Goal: Obtain resource: Download file/media

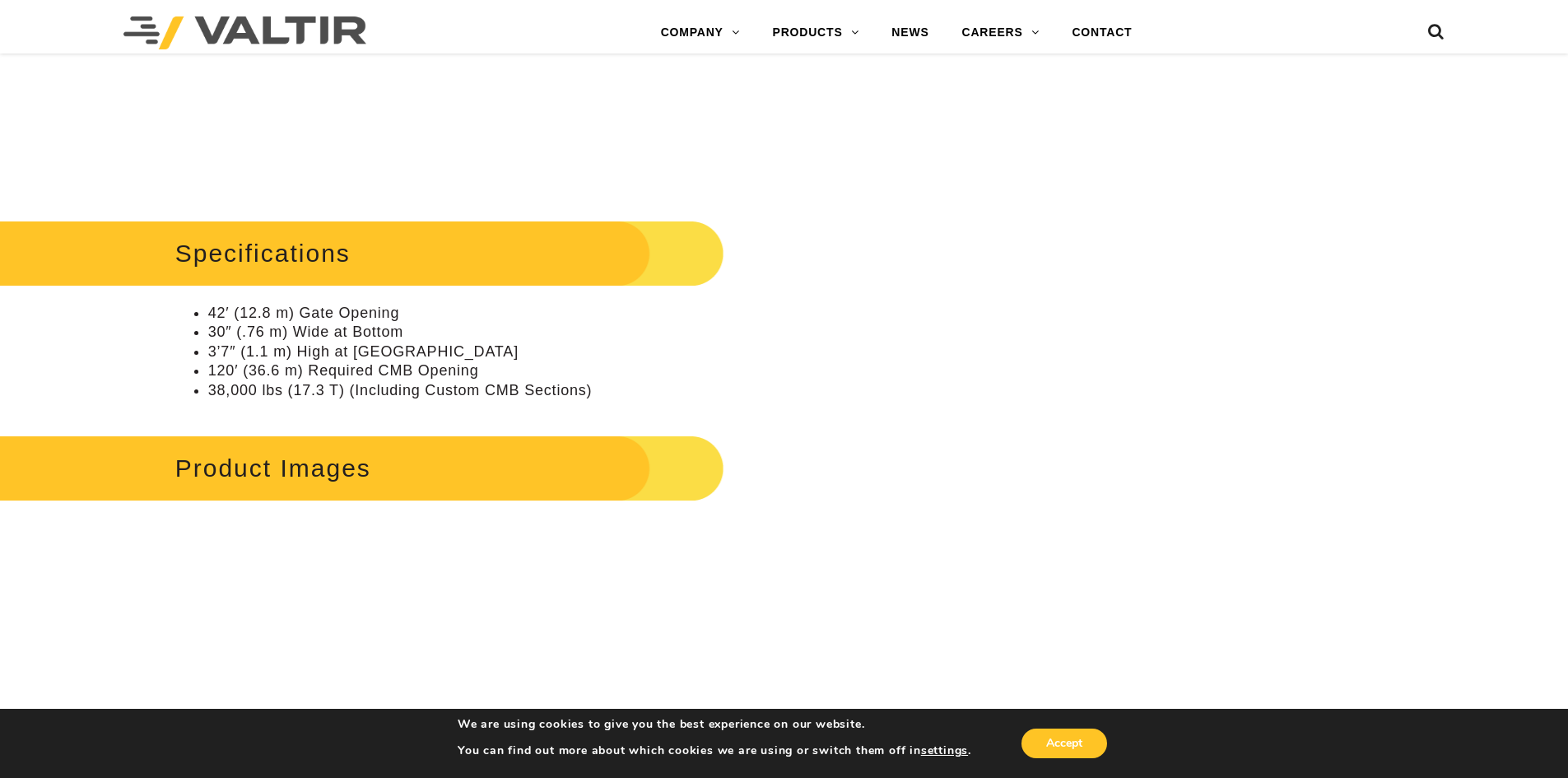
scroll to position [1672, 0]
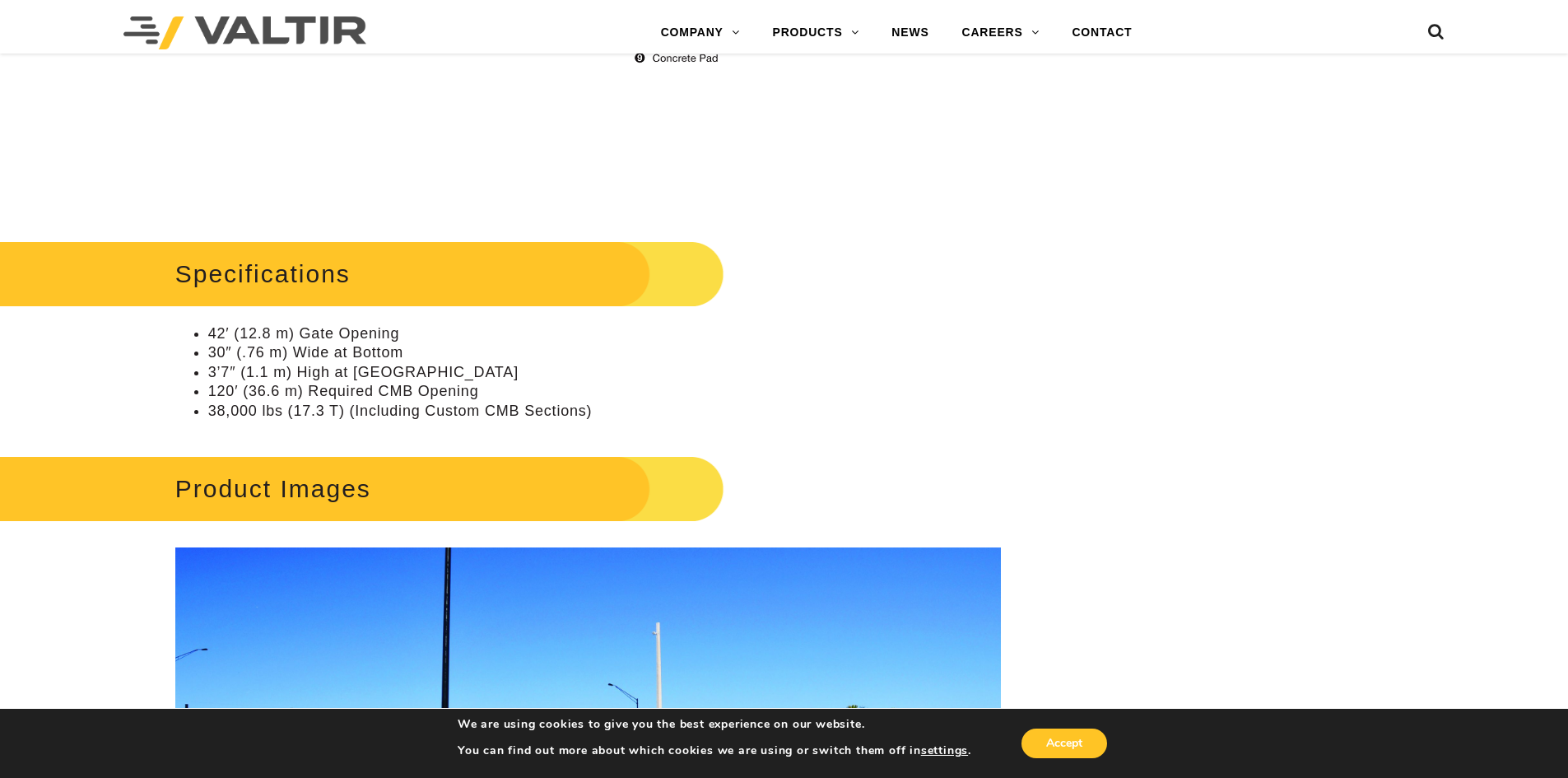
click at [64, 197] on div "**********" at bounding box center [784, 601] width 1568 height 4218
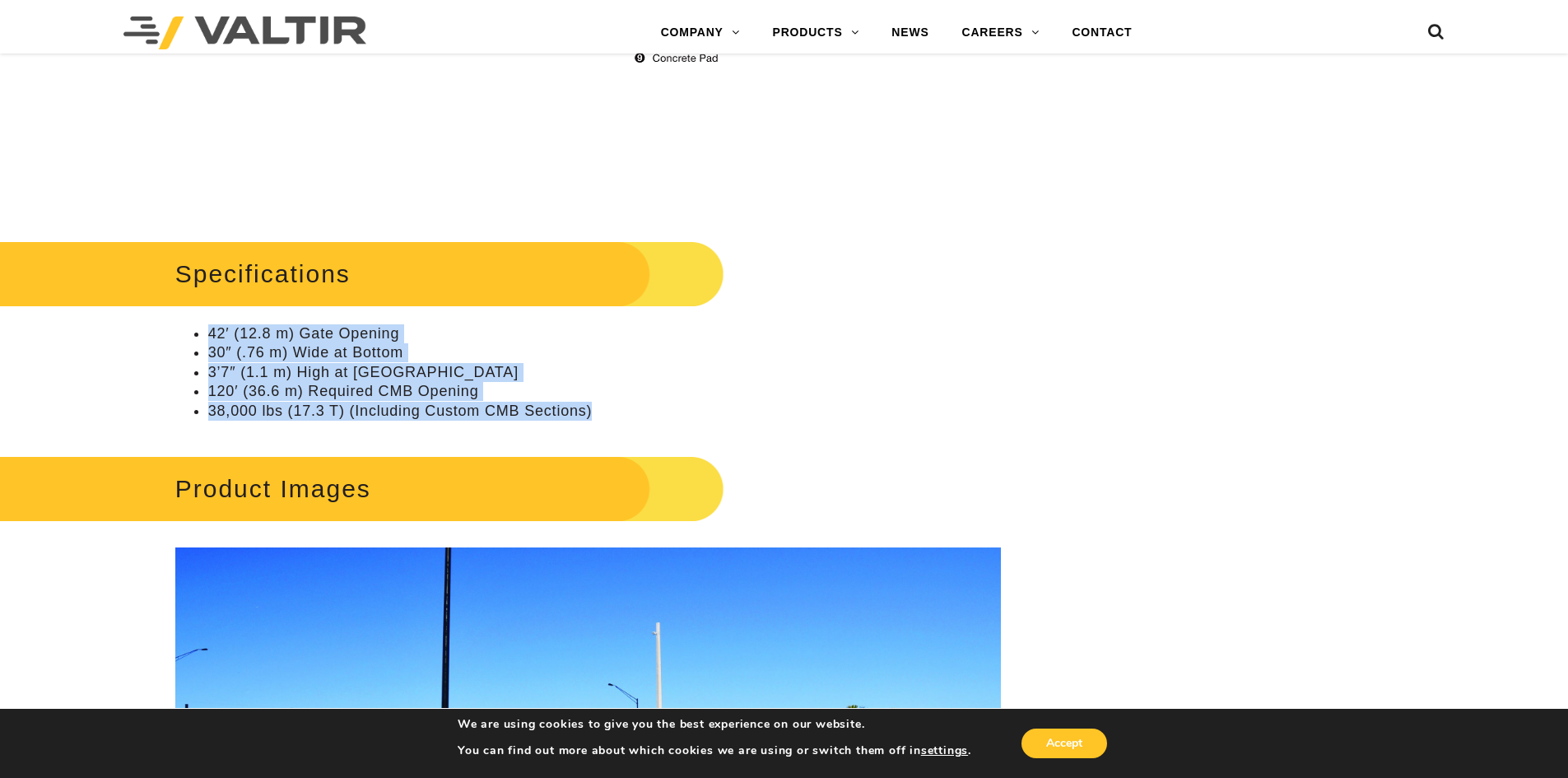
drag, startPoint x: 208, startPoint y: 331, endPoint x: 643, endPoint y: 409, distance: 441.9
click at [643, 409] on ul "42′ (12.8 m) Gate Opening 30″ (.76 m) Wide at Bottom 3’7″ (1.1 m) High at [GEOG…" at bounding box center [588, 372] width 826 height 96
click at [643, 409] on li "38,000 lbs (17.3 T) (Including Custom CMB Sections)" at bounding box center [605, 411] width 792 height 19
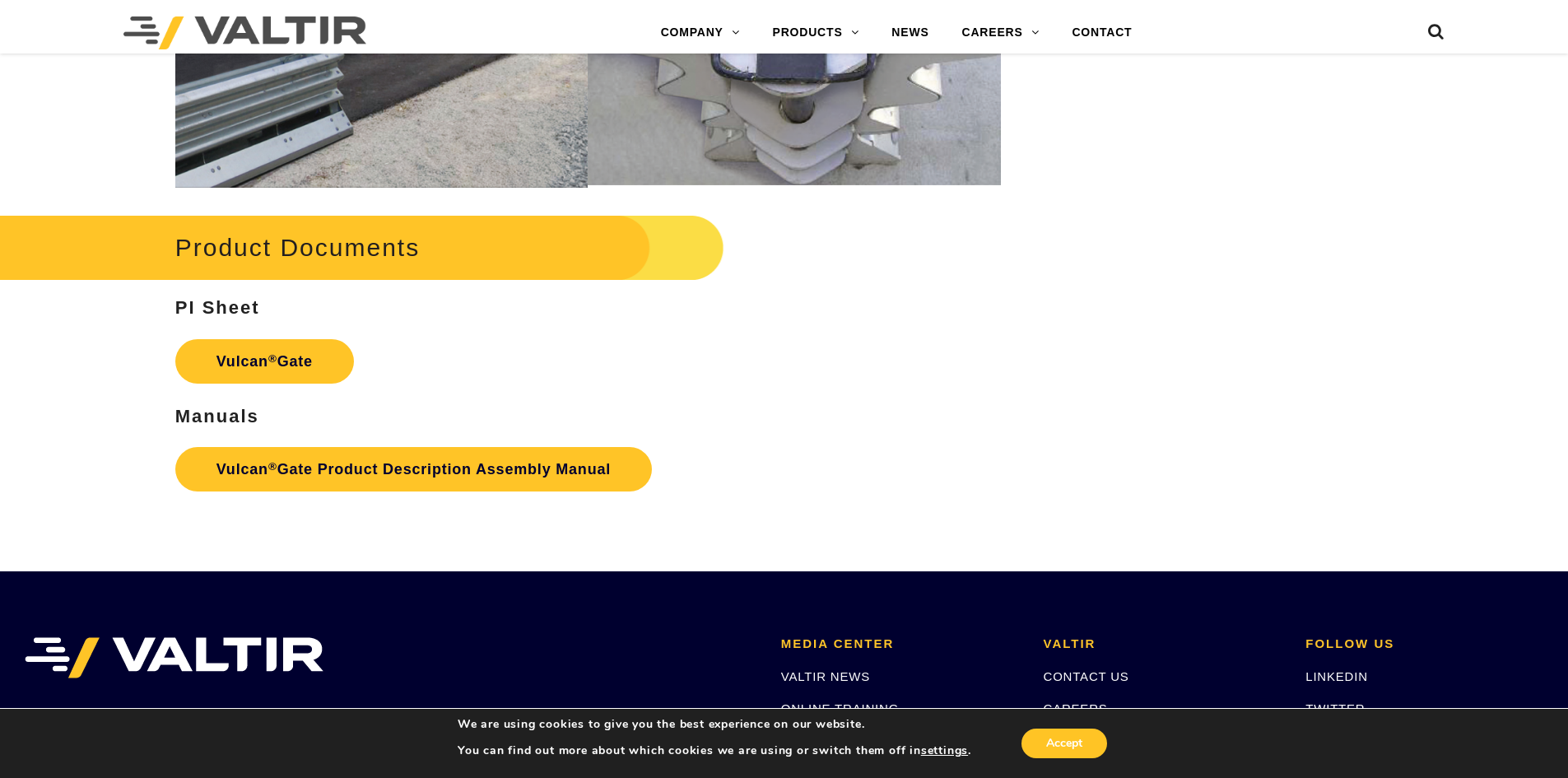
scroll to position [1975, 0]
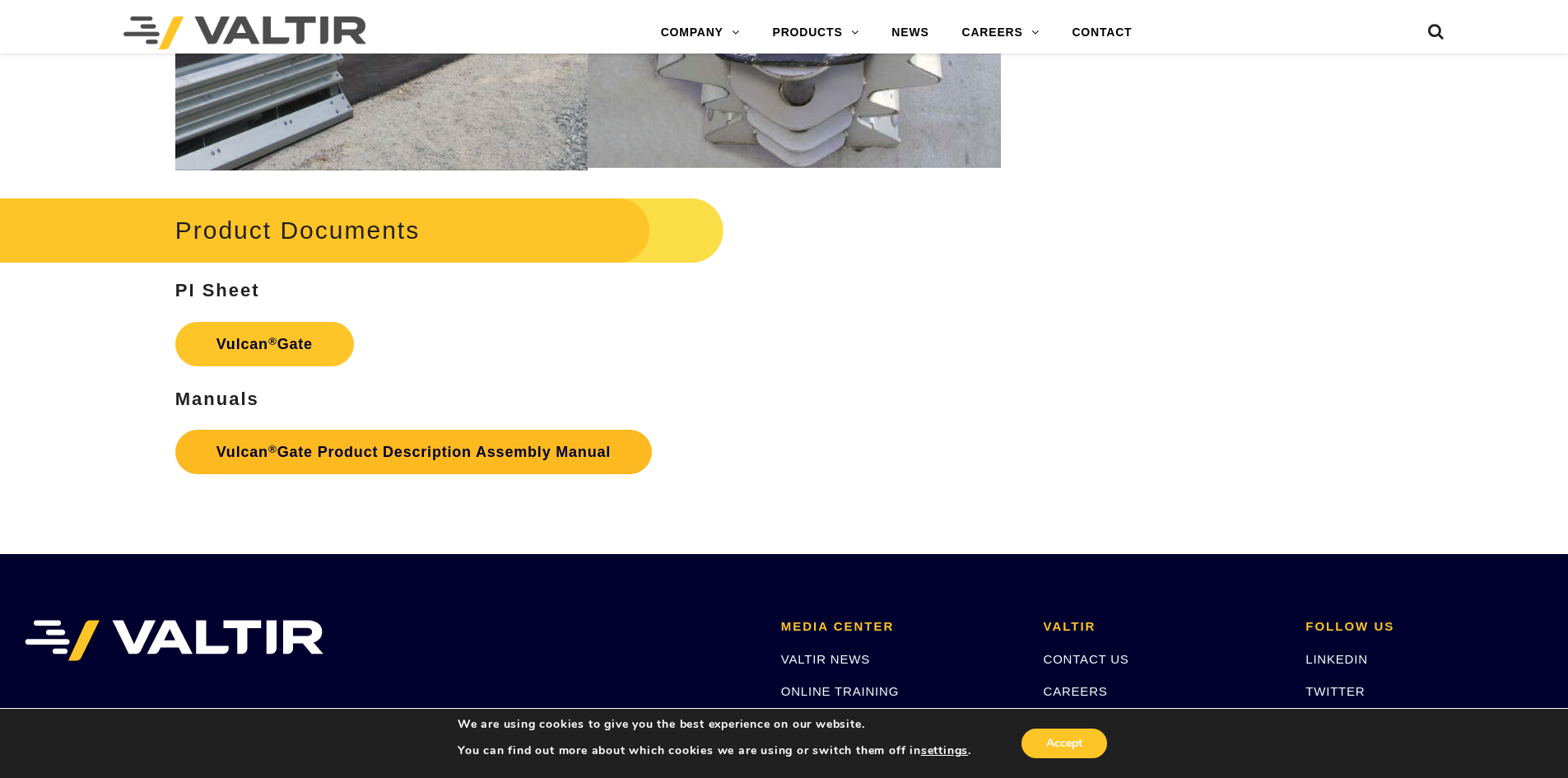
click at [332, 458] on link "Vulcan ® Gate Product Description Assembly Manual" at bounding box center [413, 451] width 477 height 44
